Goal: Transaction & Acquisition: Obtain resource

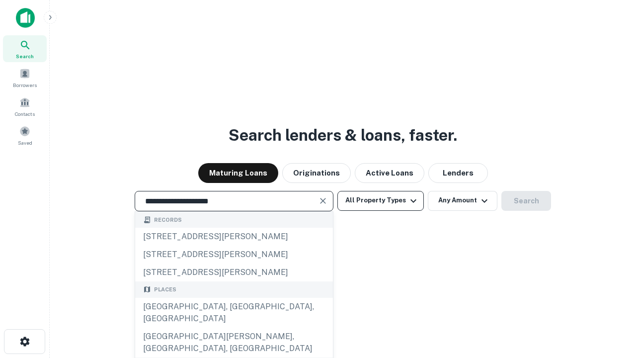
type input "**********"
click at [381, 200] on button "All Property Types" at bounding box center [380, 201] width 86 height 20
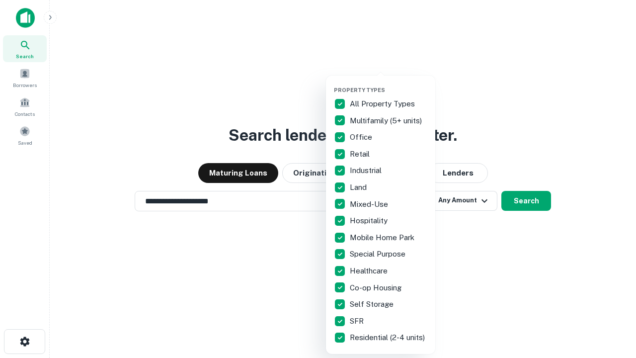
click at [389, 83] on button "button" at bounding box center [388, 83] width 109 height 0
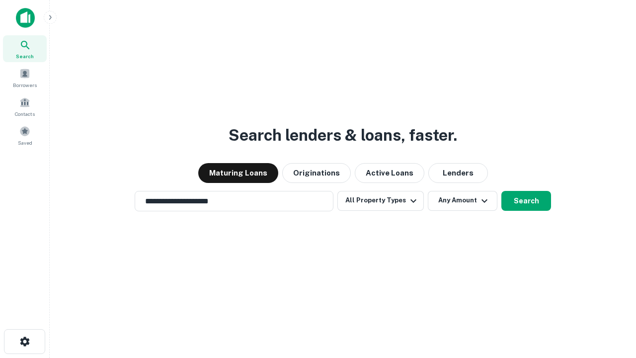
scroll to position [15, 0]
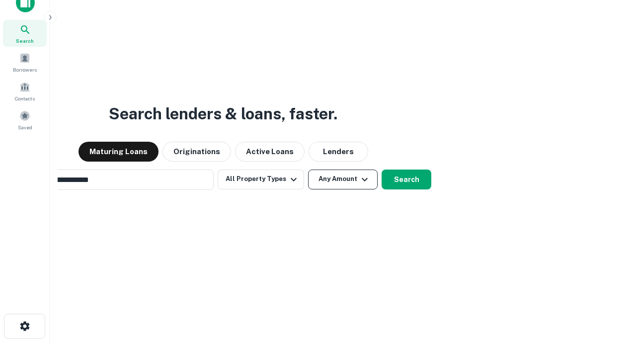
click at [308, 169] on button "Any Amount" at bounding box center [343, 179] width 70 height 20
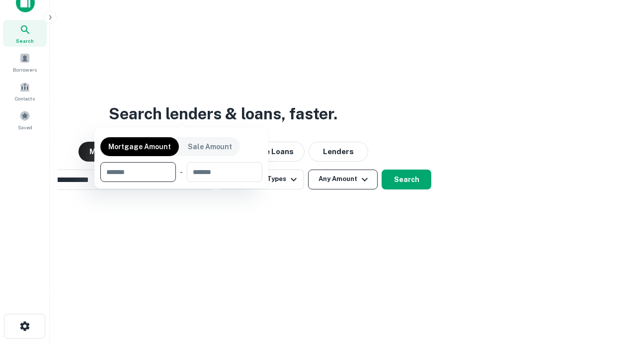
scroll to position [16, 0]
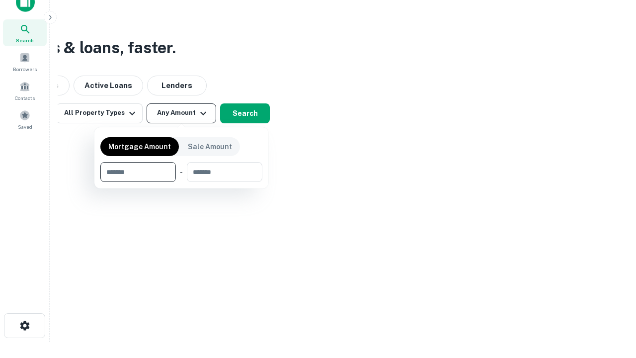
type input "*******"
click at [181, 182] on button "button" at bounding box center [181, 182] width 162 height 0
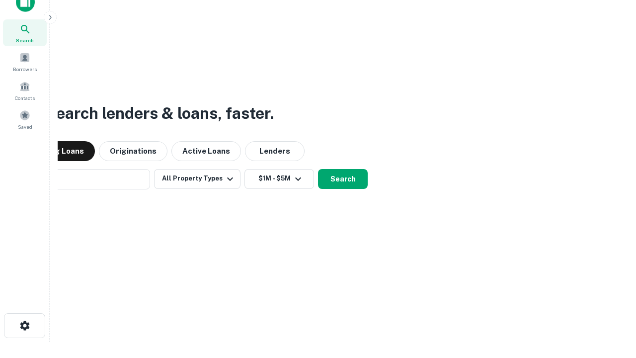
scroll to position [15, 0]
click at [318, 169] on button "Search" at bounding box center [343, 179] width 50 height 20
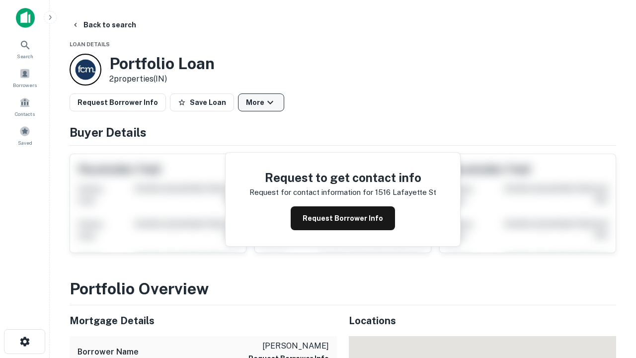
click at [261, 102] on button "More" at bounding box center [261, 102] width 46 height 18
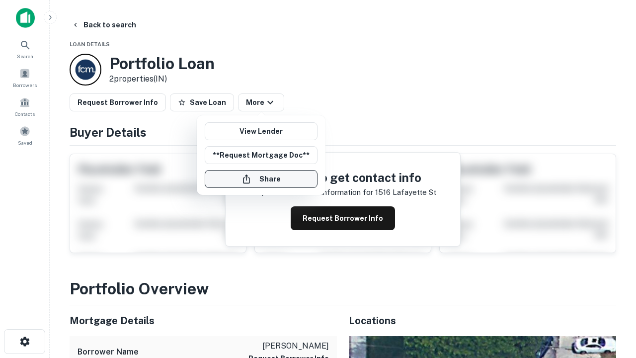
click at [261, 179] on button "Share" at bounding box center [261, 179] width 113 height 18
